Goal: Information Seeking & Learning: Learn about a topic

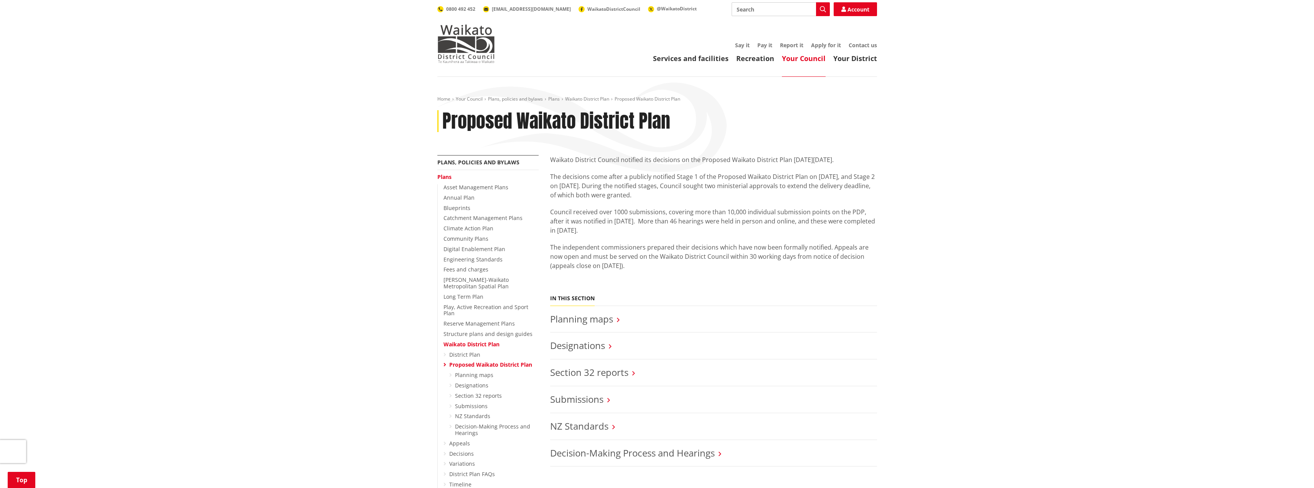
scroll to position [115, 0]
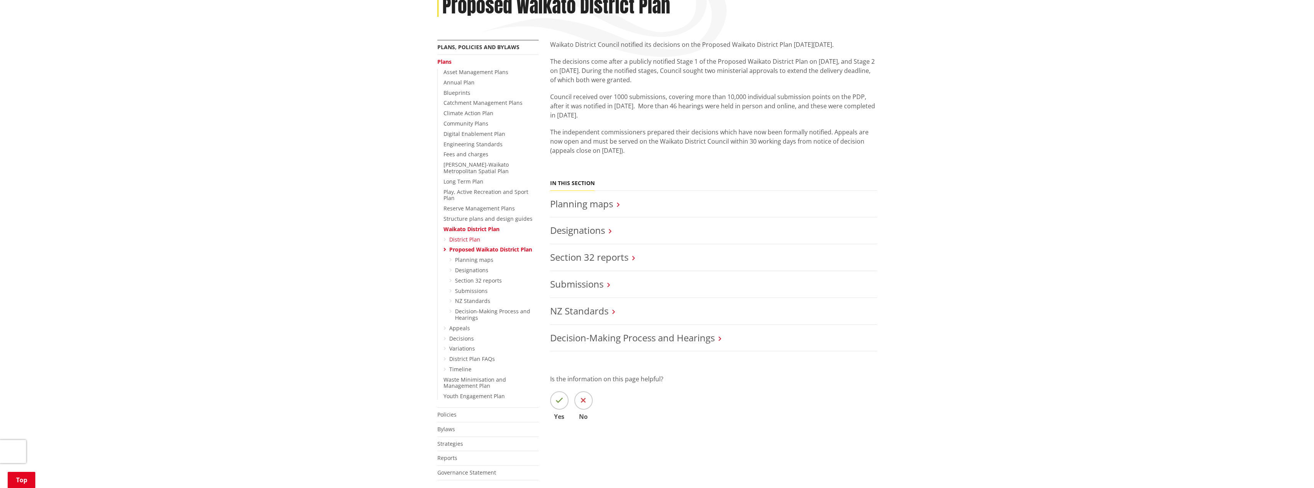
click at [468, 236] on link "District Plan" at bounding box center [464, 239] width 31 height 7
click at [603, 228] on link "Designations" at bounding box center [577, 230] width 55 height 13
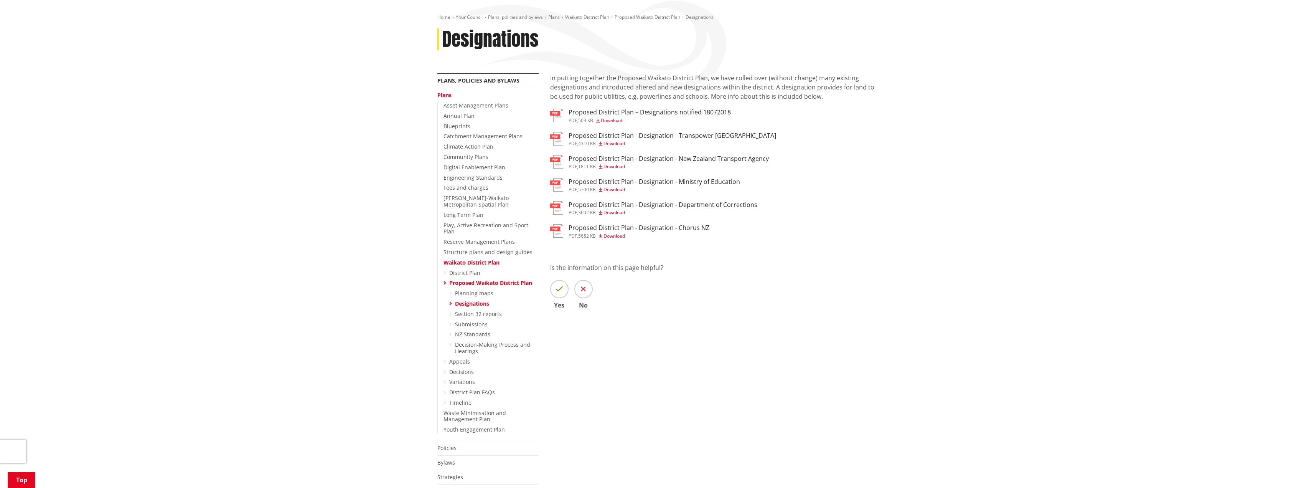
scroll to position [115, 0]
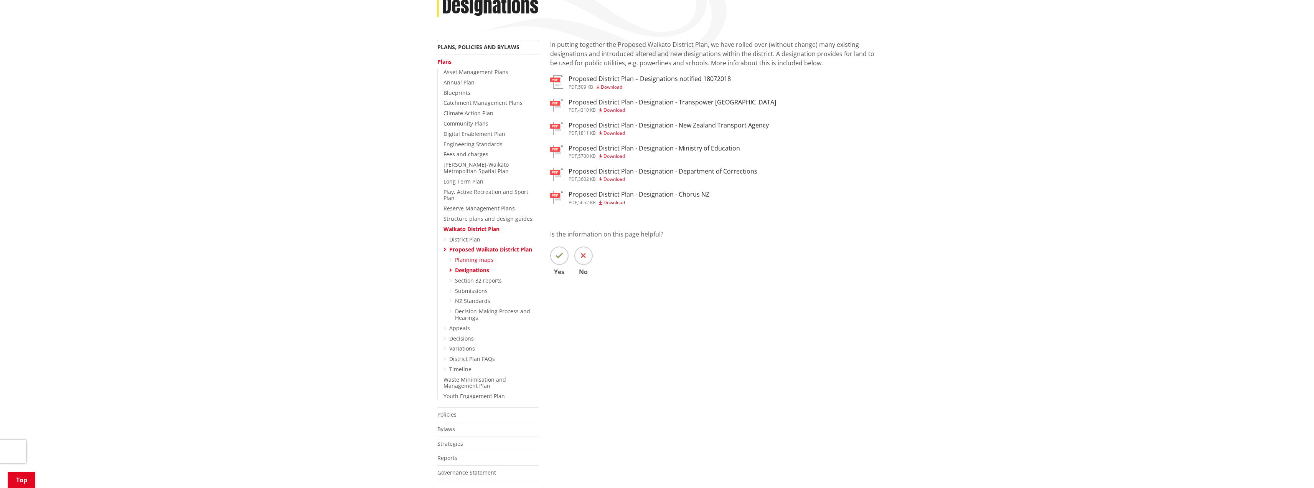
click at [483, 256] on link "Planning maps" at bounding box center [474, 259] width 38 height 7
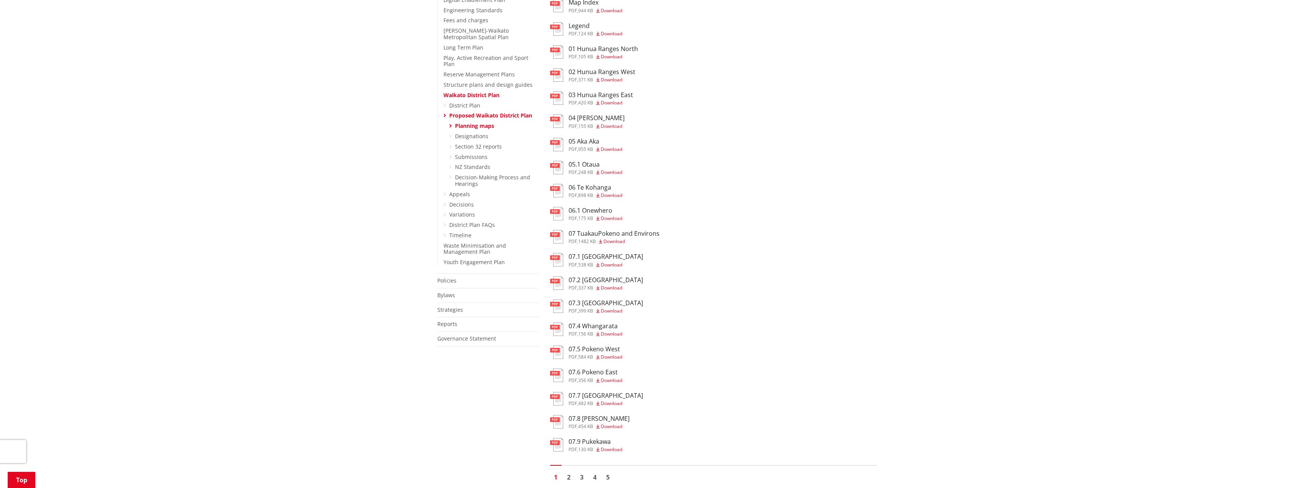
scroll to position [269, 0]
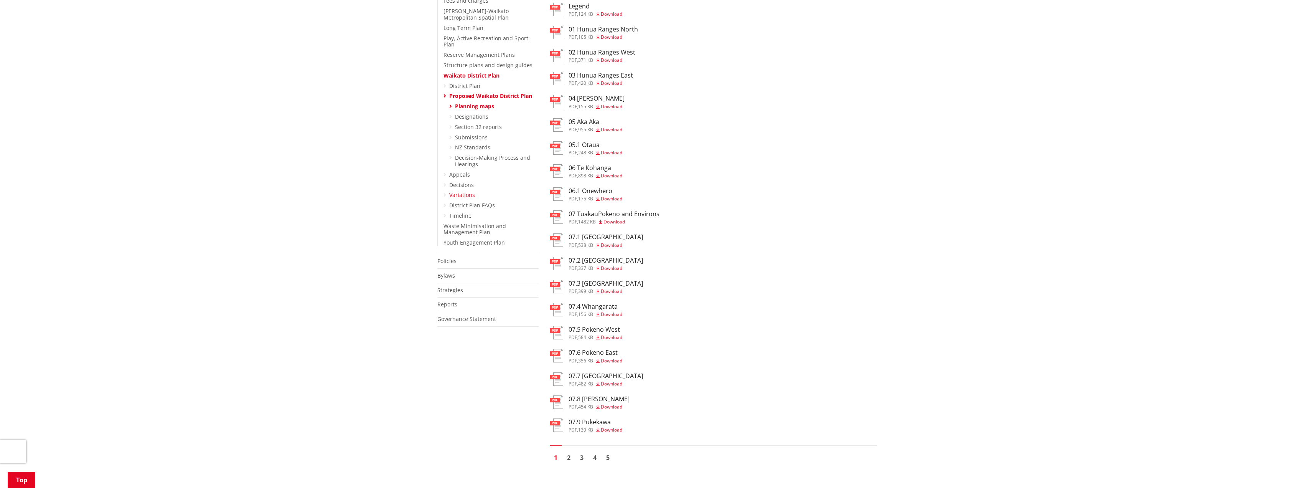
click at [464, 191] on link "Variations" at bounding box center [462, 194] width 26 height 7
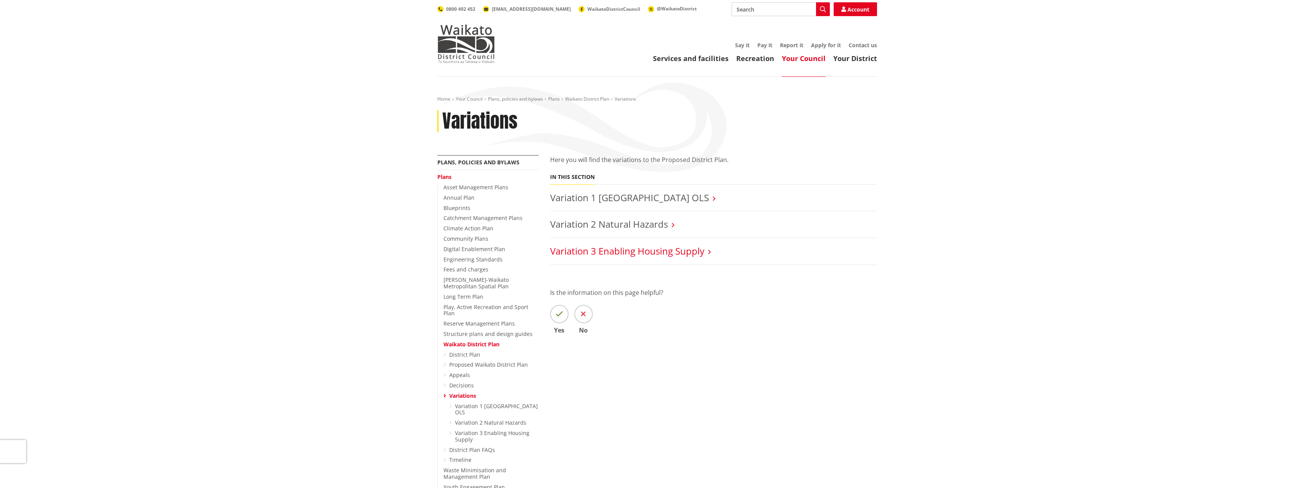
click at [669, 248] on link "Variation 3 Enabling Housing Supply" at bounding box center [627, 250] width 154 height 13
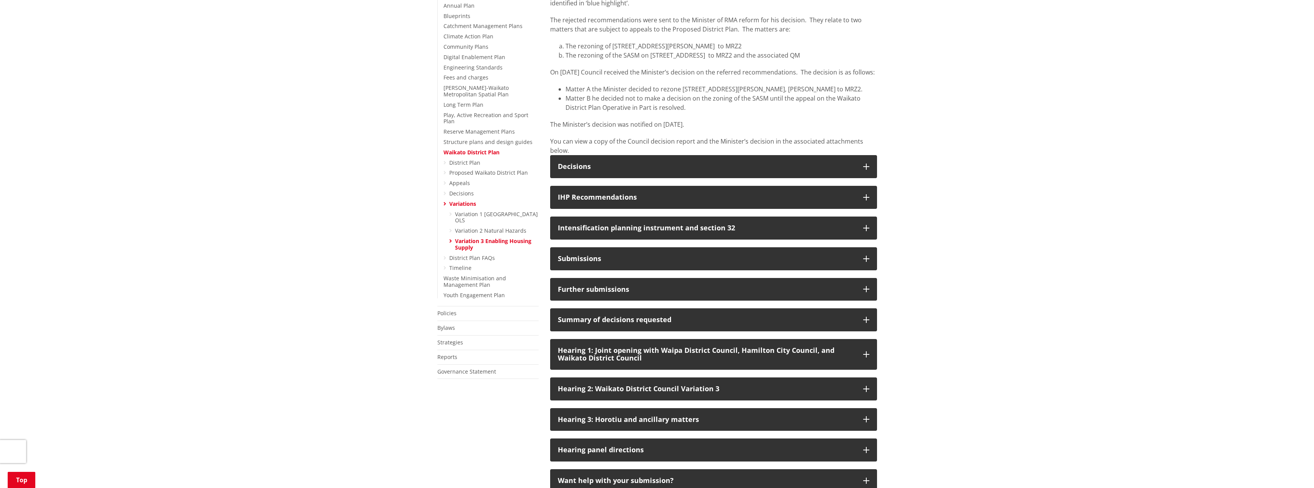
scroll to position [230, 0]
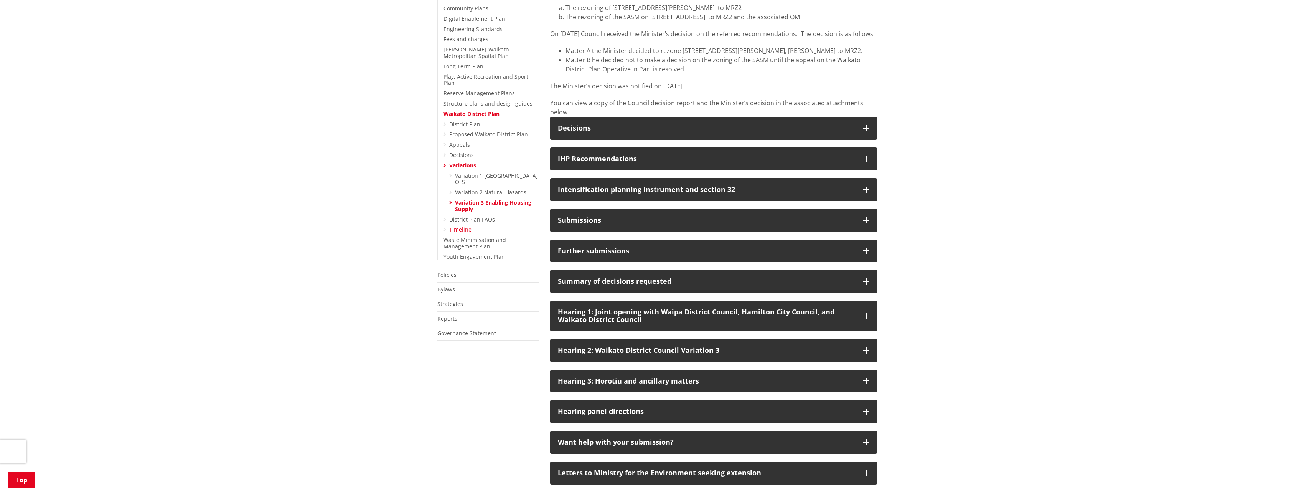
click at [467, 226] on link "Timeline" at bounding box center [460, 229] width 22 height 7
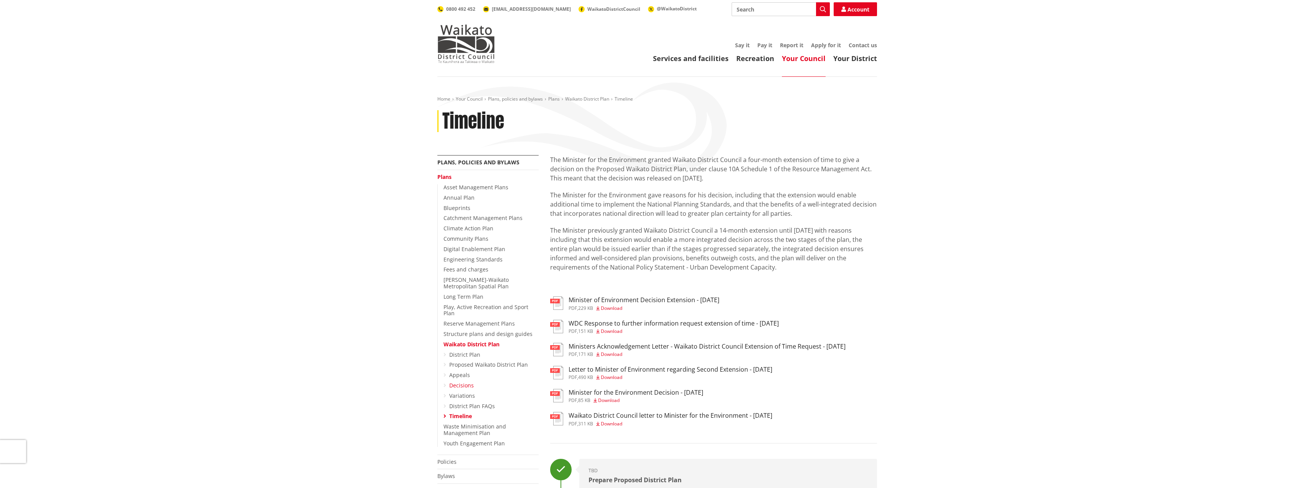
click at [462, 381] on link "Decisions" at bounding box center [461, 384] width 25 height 7
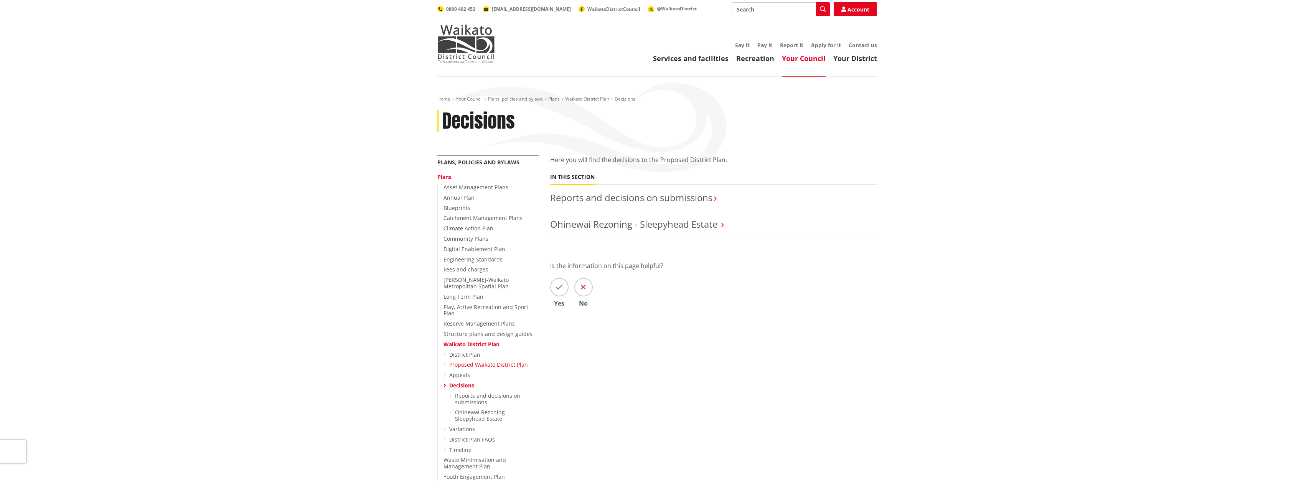
click at [493, 361] on link "Proposed Waikato District Plan" at bounding box center [488, 364] width 79 height 7
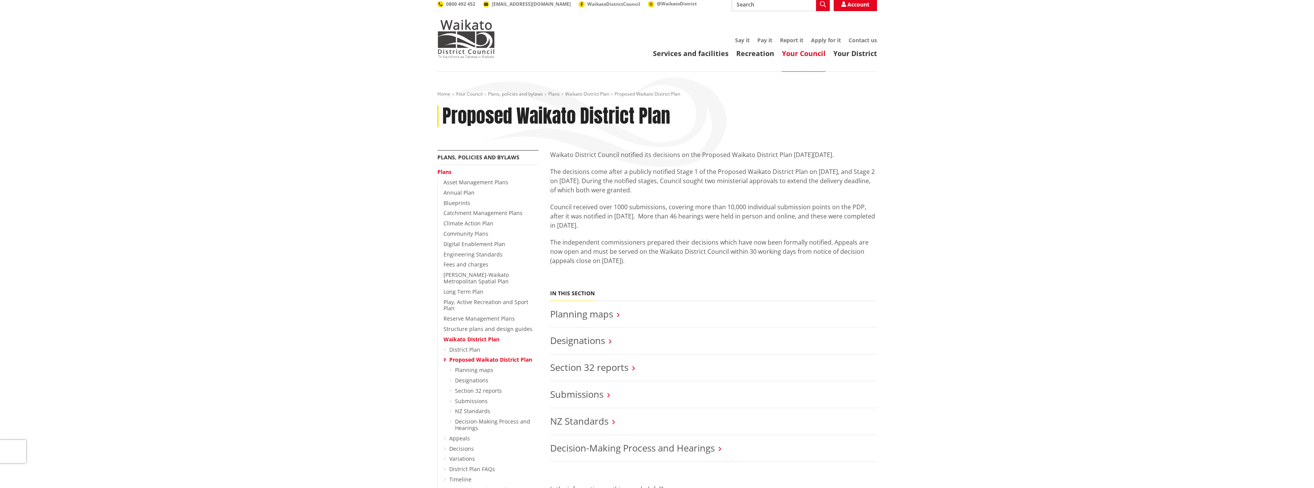
scroll to position [38, 0]
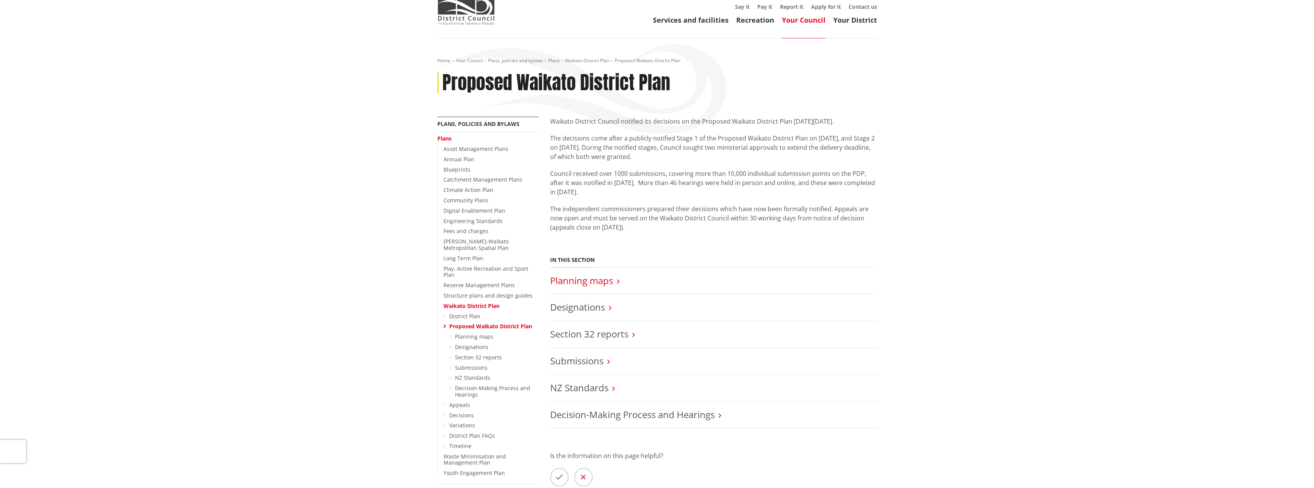
click at [576, 281] on link "Planning maps" at bounding box center [581, 280] width 63 height 13
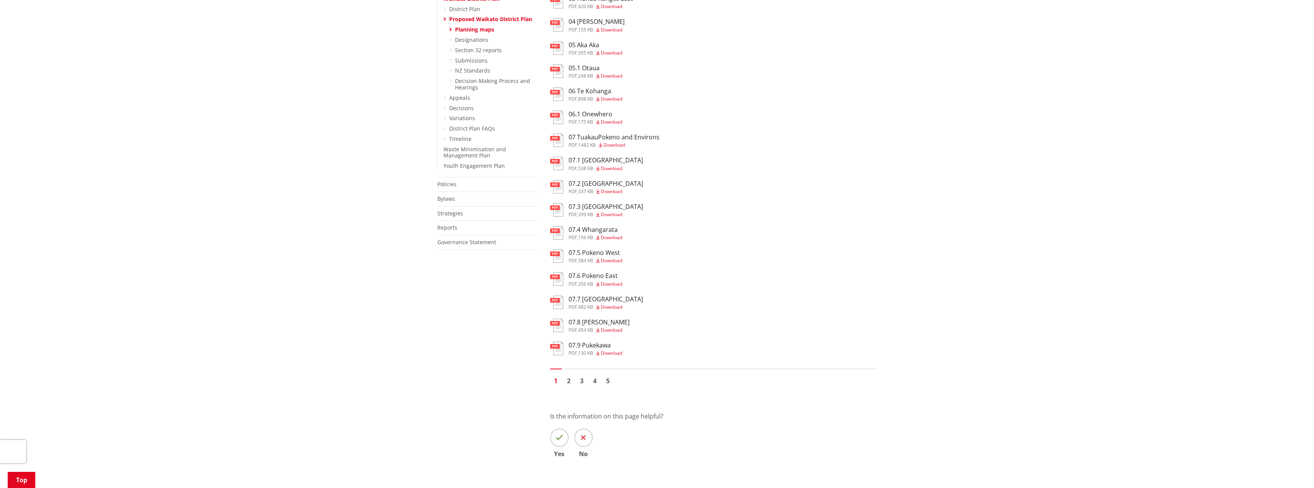
scroll to position [384, 0]
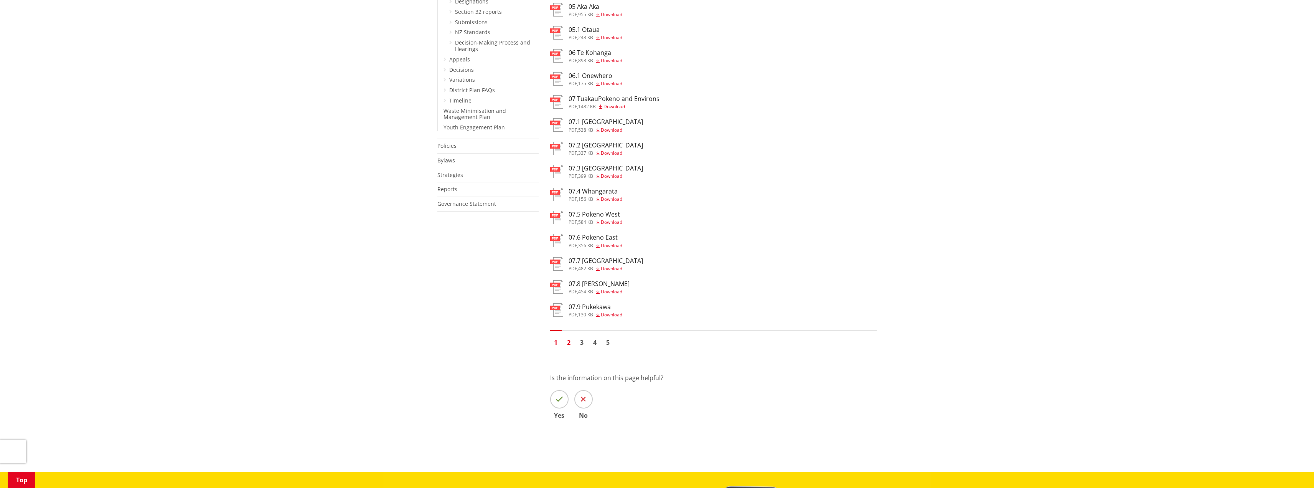
click at [571, 343] on link "2" at bounding box center [569, 342] width 12 height 12
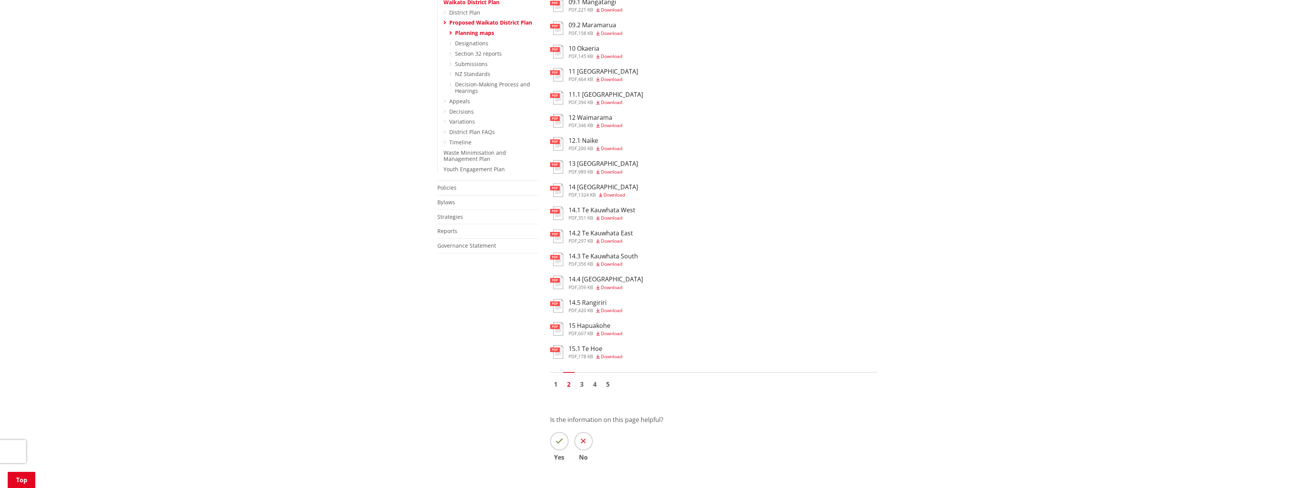
scroll to position [345, 0]
click at [592, 382] on link "4" at bounding box center [595, 381] width 12 height 12
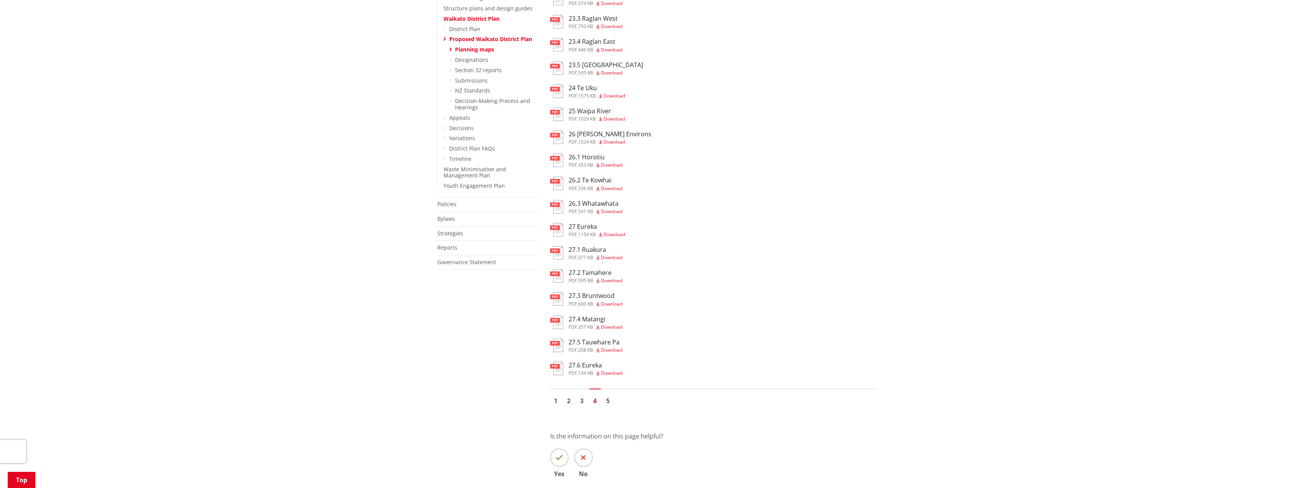
scroll to position [345, 0]
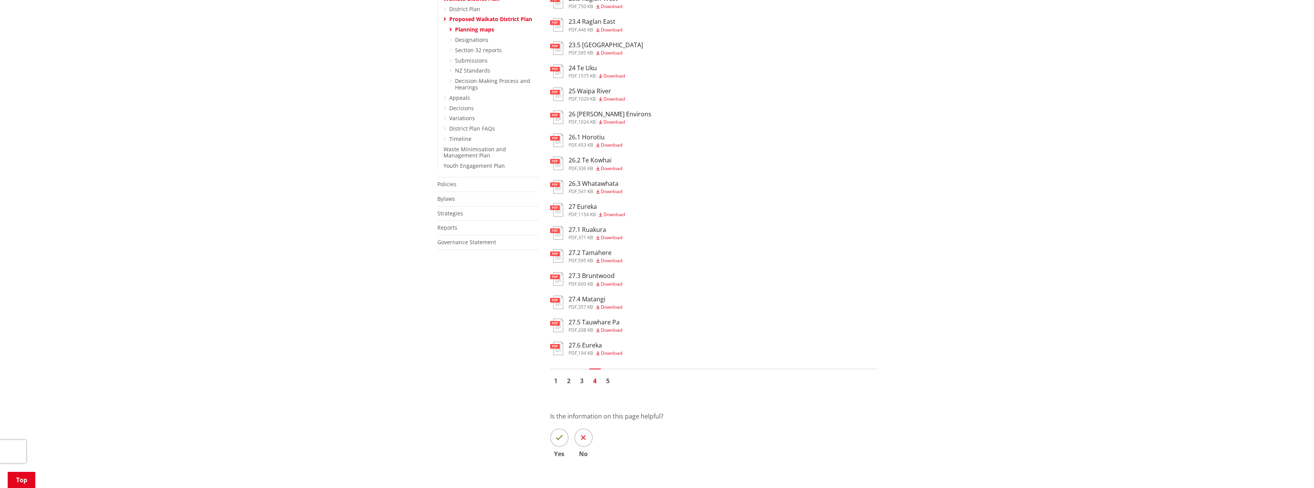
click at [577, 255] on h3 "27.2 Tamahere" at bounding box center [595, 252] width 54 height 7
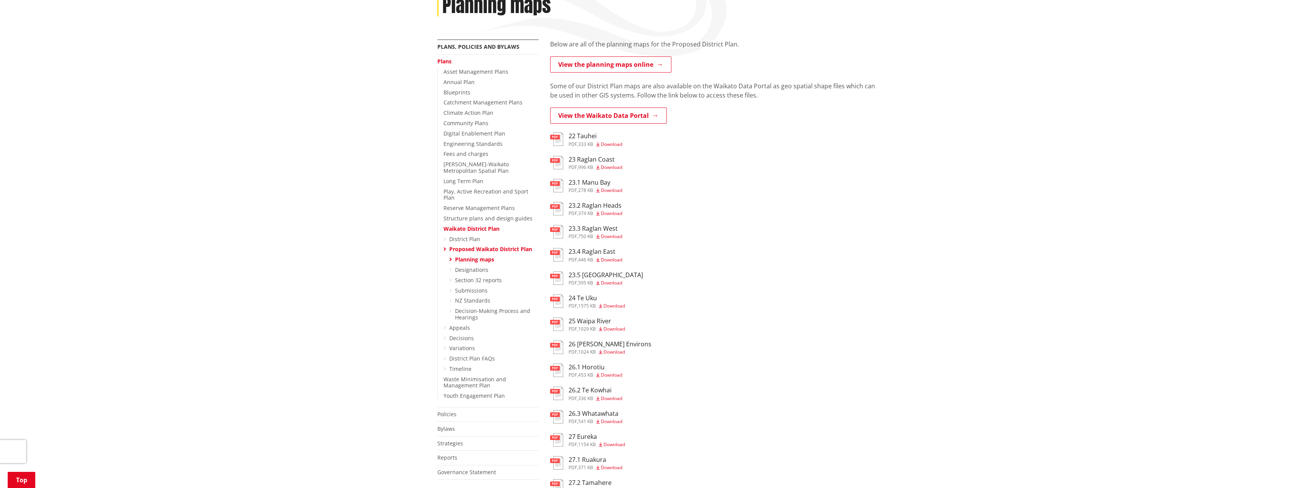
scroll to position [115, 0]
click at [473, 236] on link "District Plan" at bounding box center [464, 239] width 31 height 7
